Goal: Find specific page/section: Locate a particular part of the current website

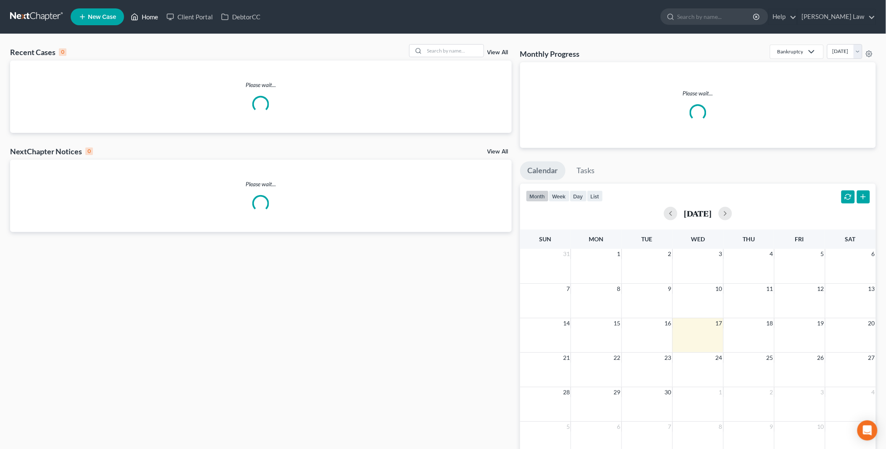
click at [150, 18] on link "Home" at bounding box center [145, 16] width 36 height 15
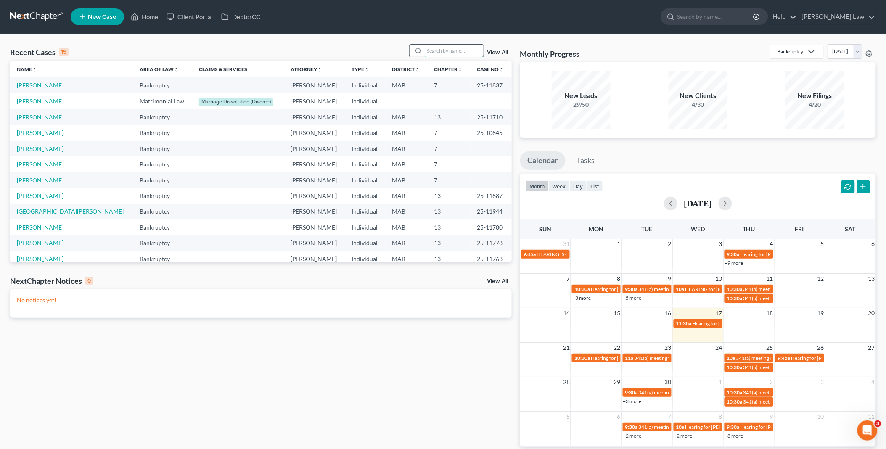
click at [428, 52] on input "search" at bounding box center [454, 51] width 59 height 12
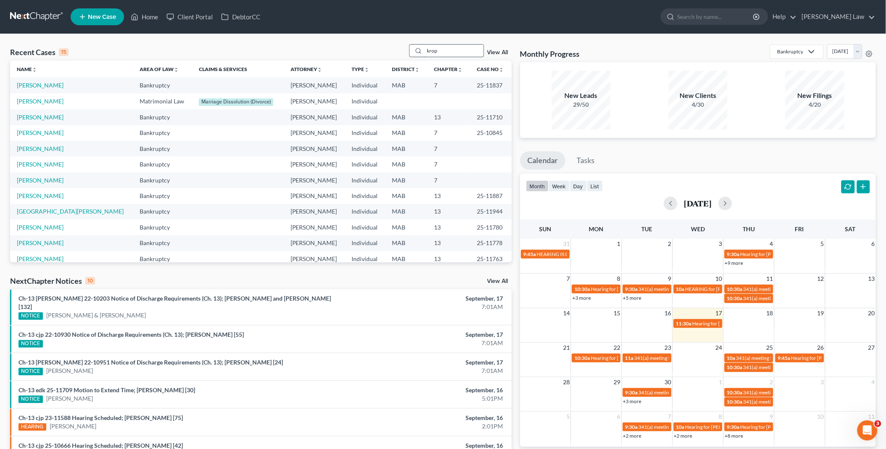
type input "krop"
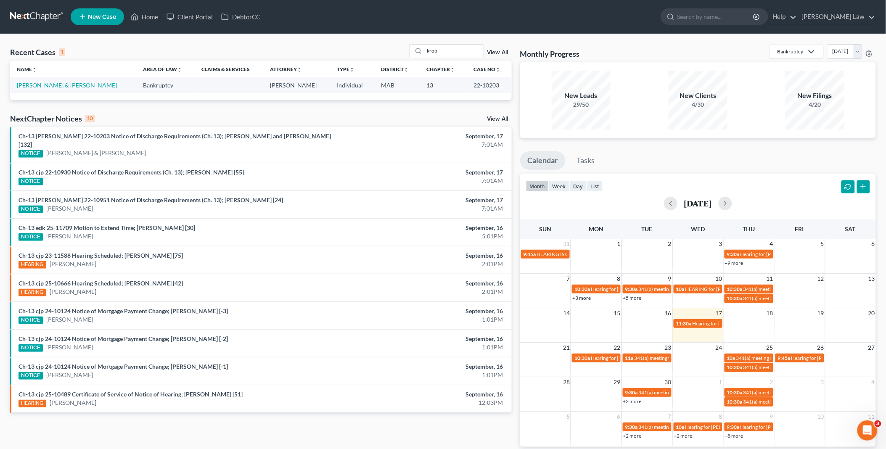
click at [26, 83] on link "[PERSON_NAME] & [PERSON_NAME]" at bounding box center [67, 85] width 100 height 7
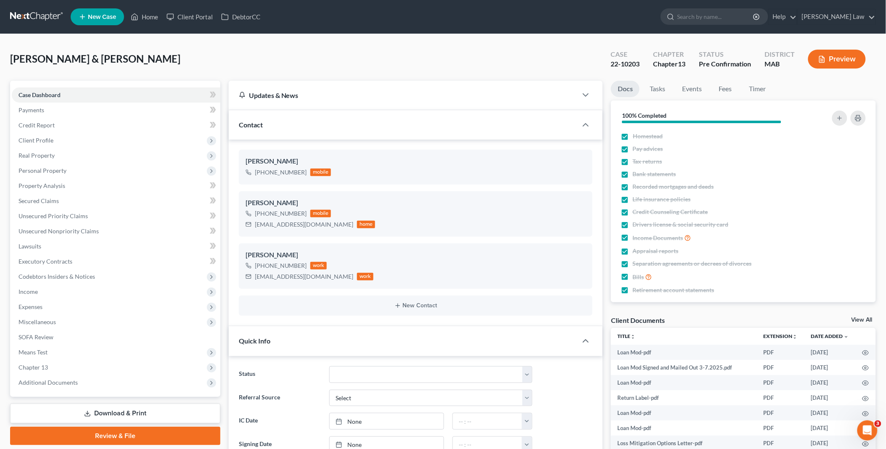
scroll to position [693, 0]
click at [860, 317] on link "View All" at bounding box center [862, 320] width 21 height 6
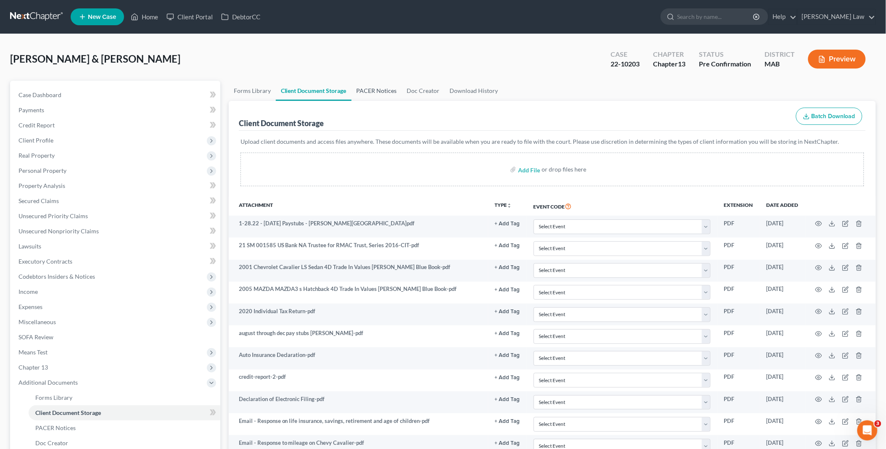
click at [365, 91] on link "PACER Notices" at bounding box center [377, 91] width 50 height 20
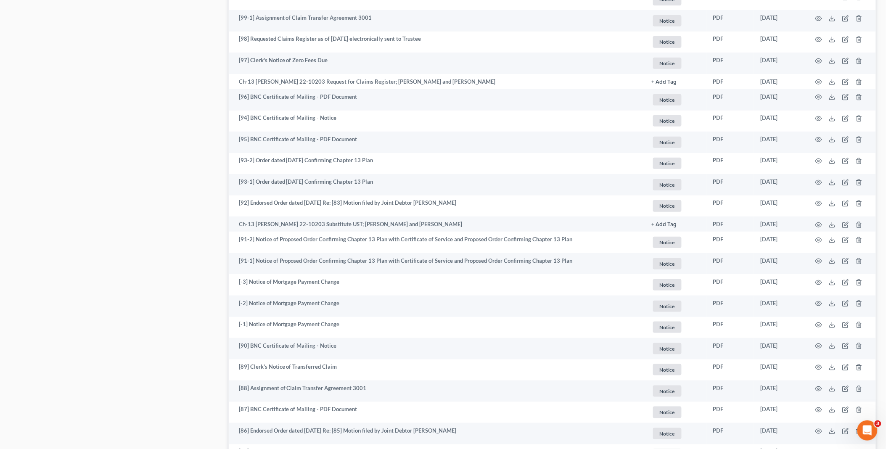
scroll to position [1435, 0]
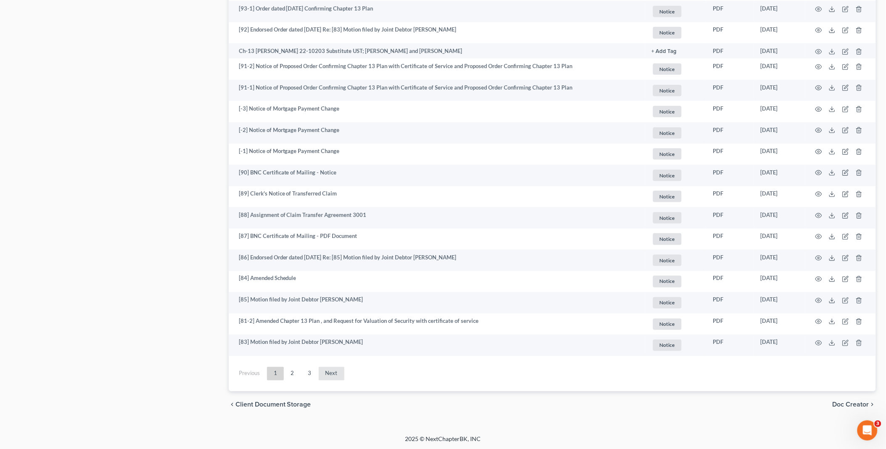
click at [327, 373] on link "Next" at bounding box center [332, 373] width 26 height 13
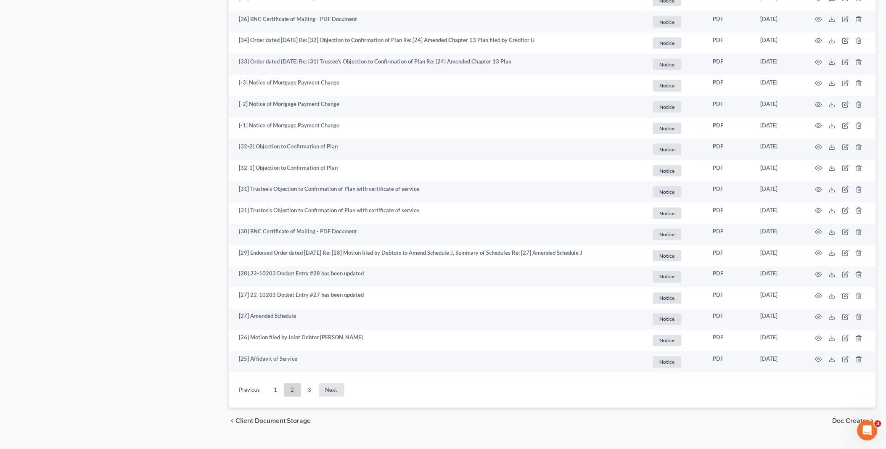
click at [330, 389] on link "Next" at bounding box center [332, 389] width 26 height 13
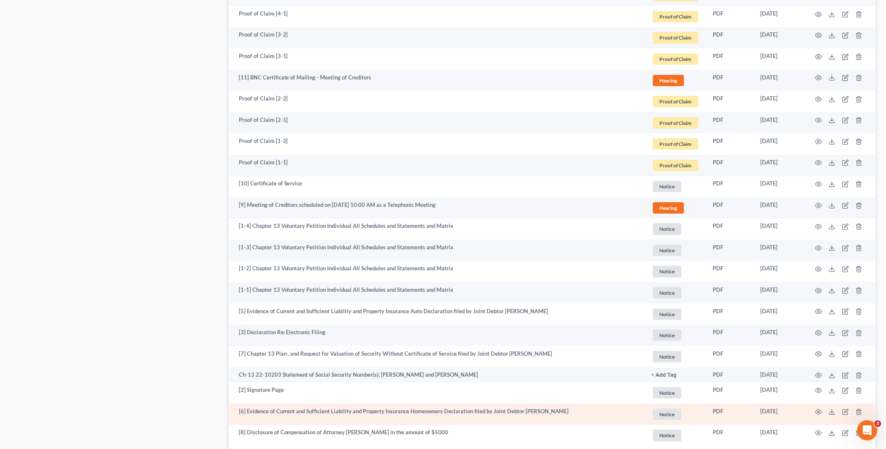
scroll to position [1066, 0]
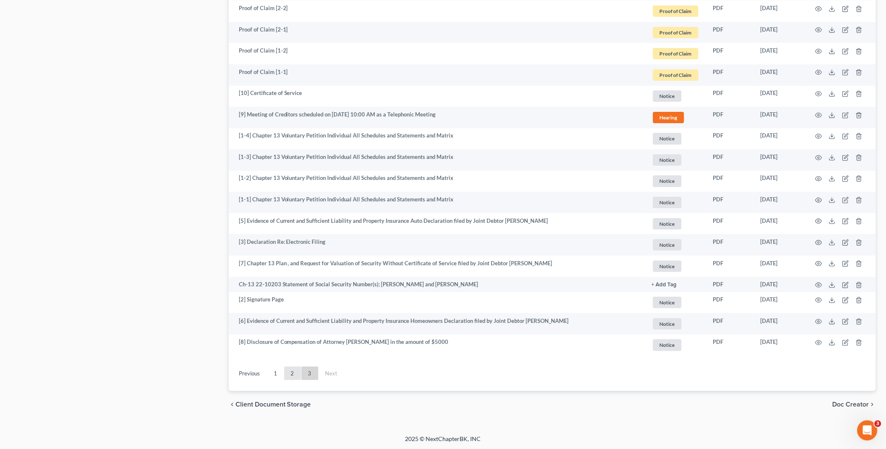
click at [289, 376] on link "2" at bounding box center [292, 373] width 17 height 13
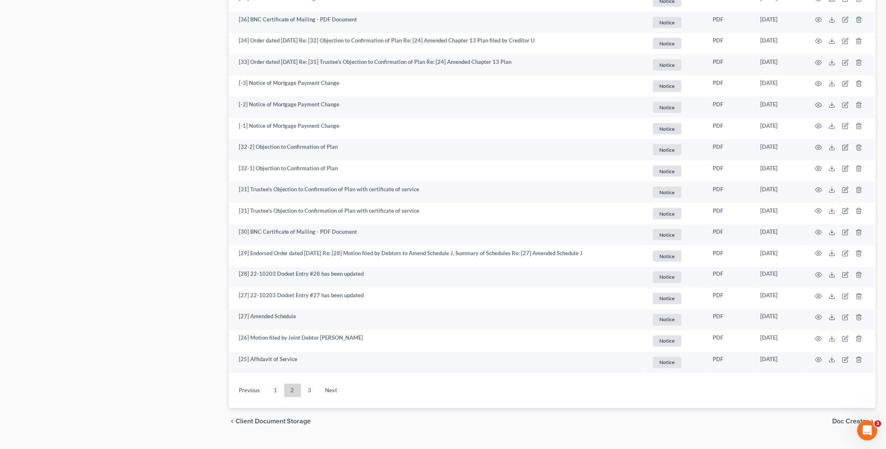
scroll to position [1451, 0]
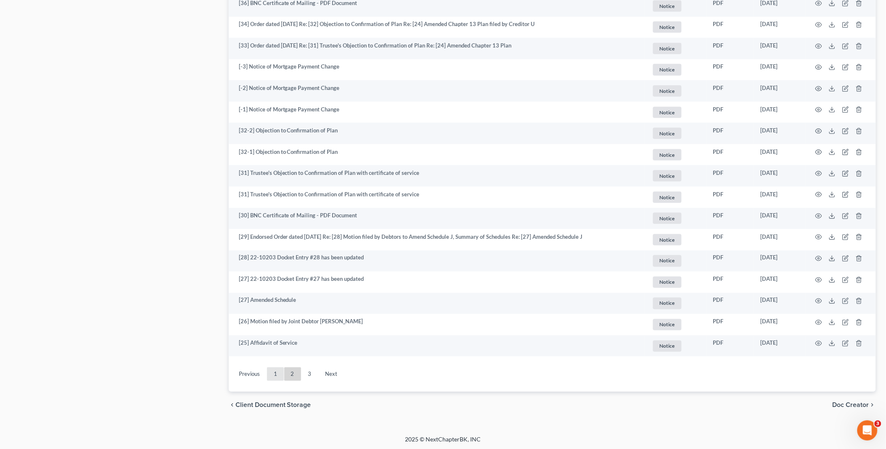
click at [274, 373] on link "1" at bounding box center [275, 374] width 17 height 13
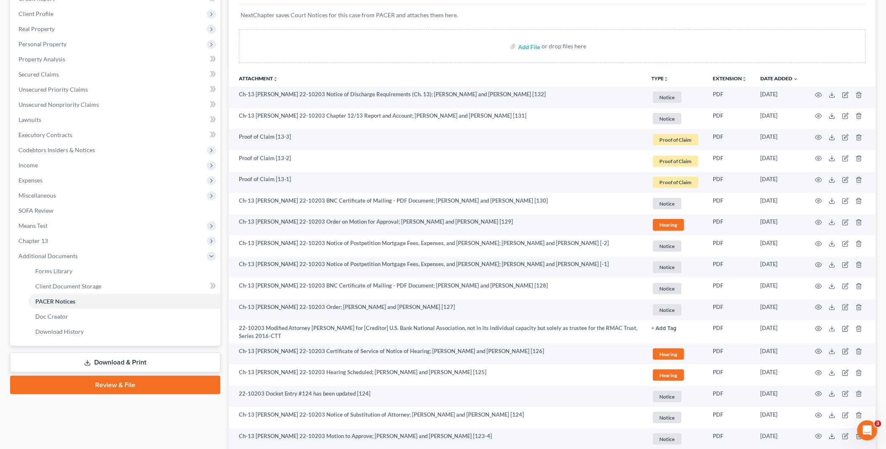
scroll to position [0, 0]
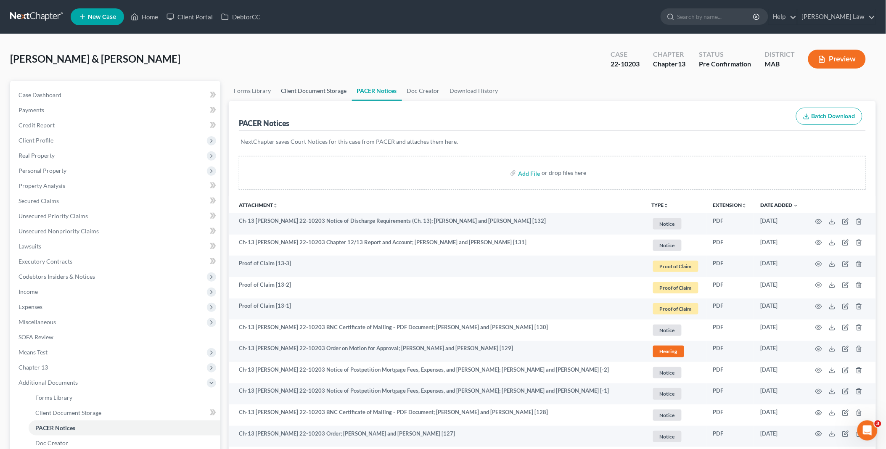
click at [325, 89] on link "Client Document Storage" at bounding box center [314, 91] width 76 height 20
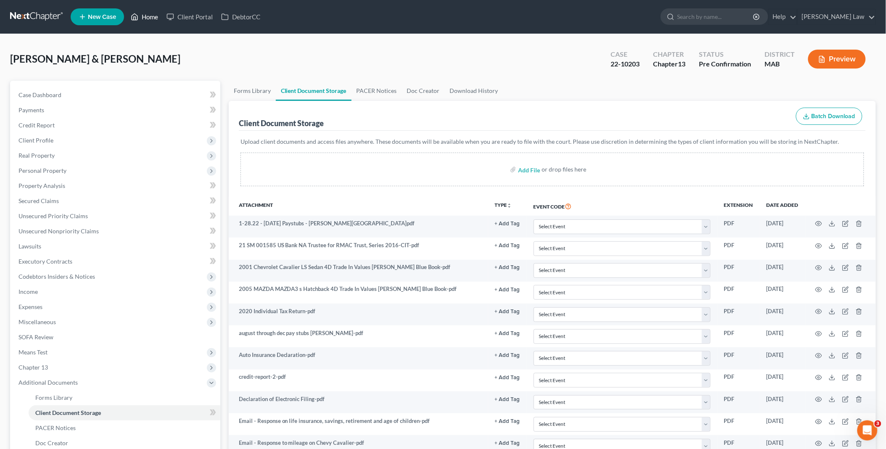
click at [151, 16] on link "Home" at bounding box center [145, 16] width 36 height 15
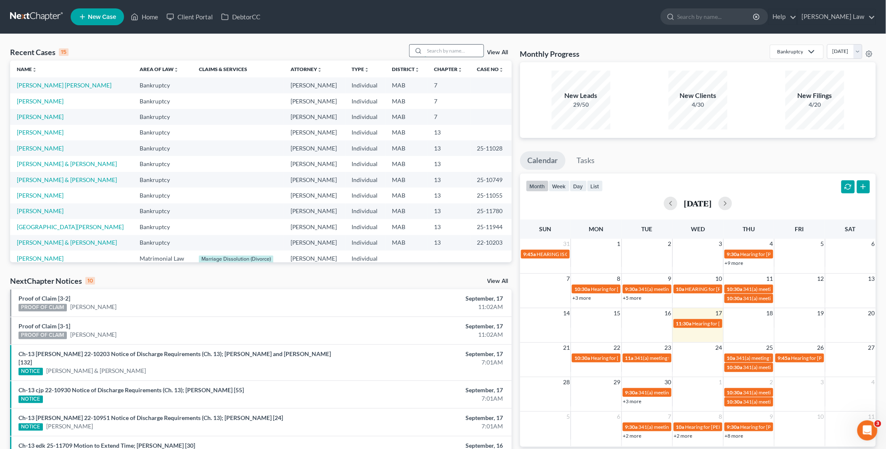
click at [448, 49] on input "search" at bounding box center [454, 51] width 59 height 12
type input "[PERSON_NAME]"
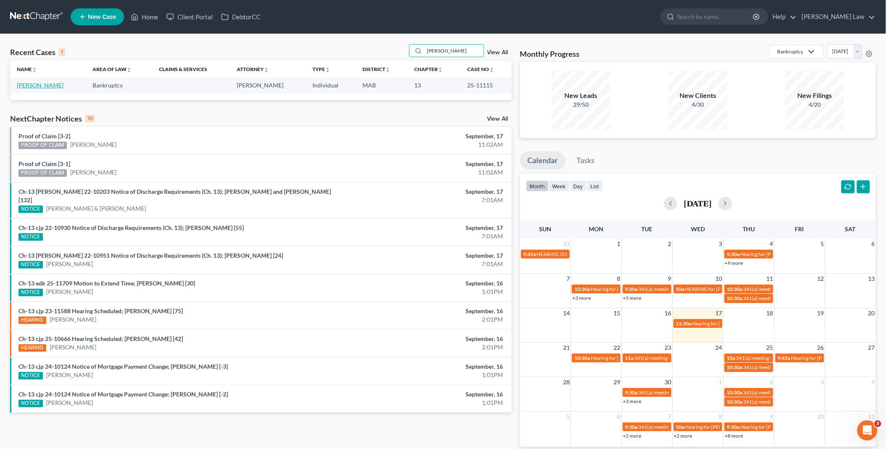
click at [44, 84] on link "[PERSON_NAME]" at bounding box center [40, 85] width 47 height 7
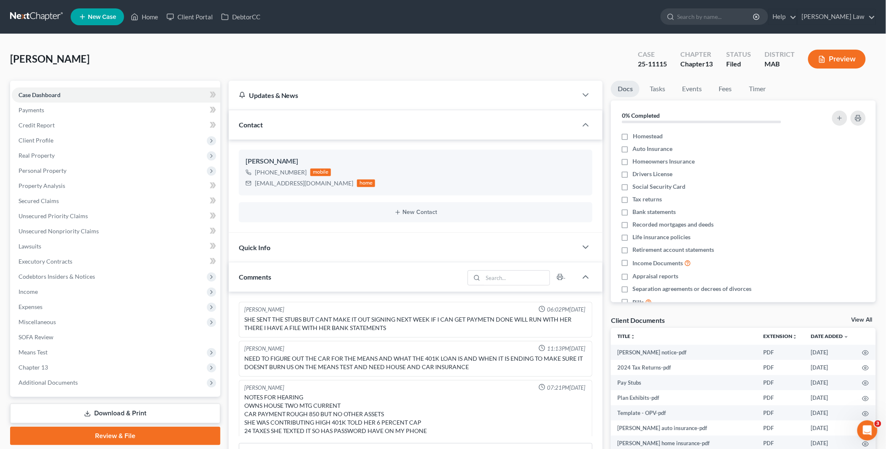
scroll to position [68, 0]
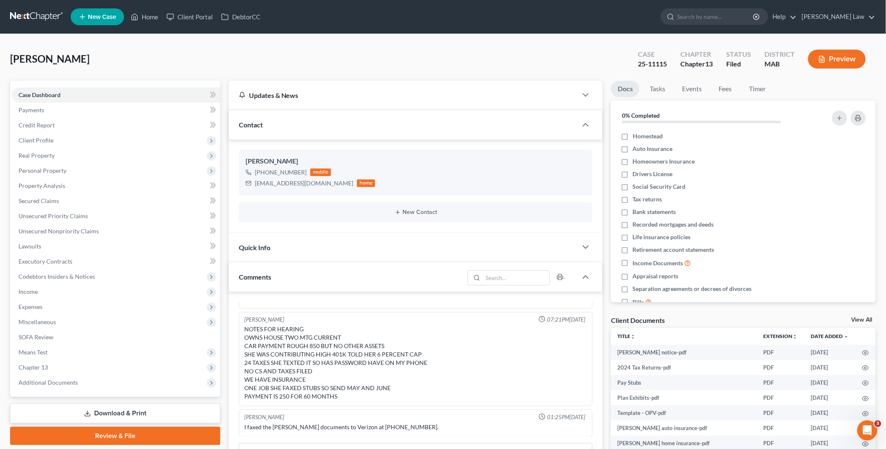
click at [859, 317] on link "View All" at bounding box center [862, 320] width 21 height 6
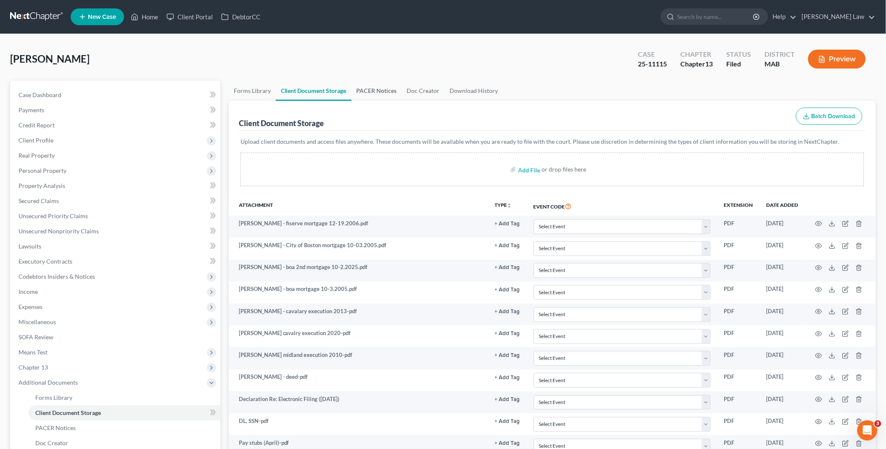
click at [374, 94] on link "PACER Notices" at bounding box center [377, 91] width 50 height 20
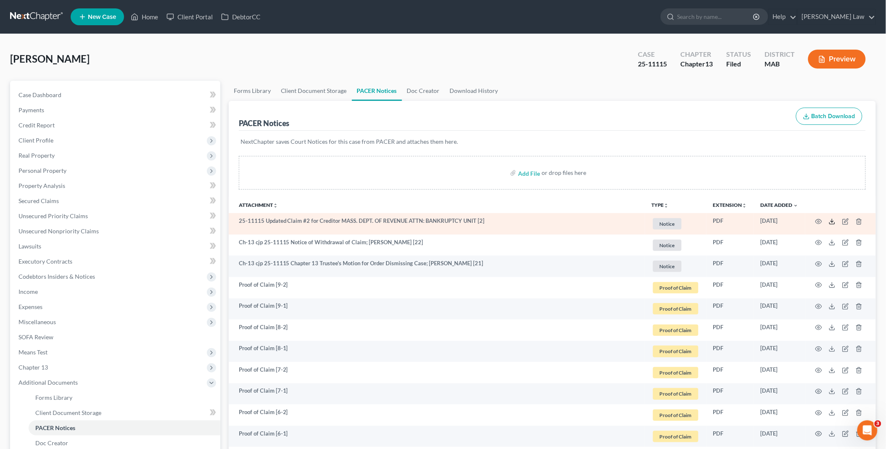
click at [833, 221] on icon at bounding box center [832, 221] width 7 height 7
